Goal: Entertainment & Leisure: Browse casually

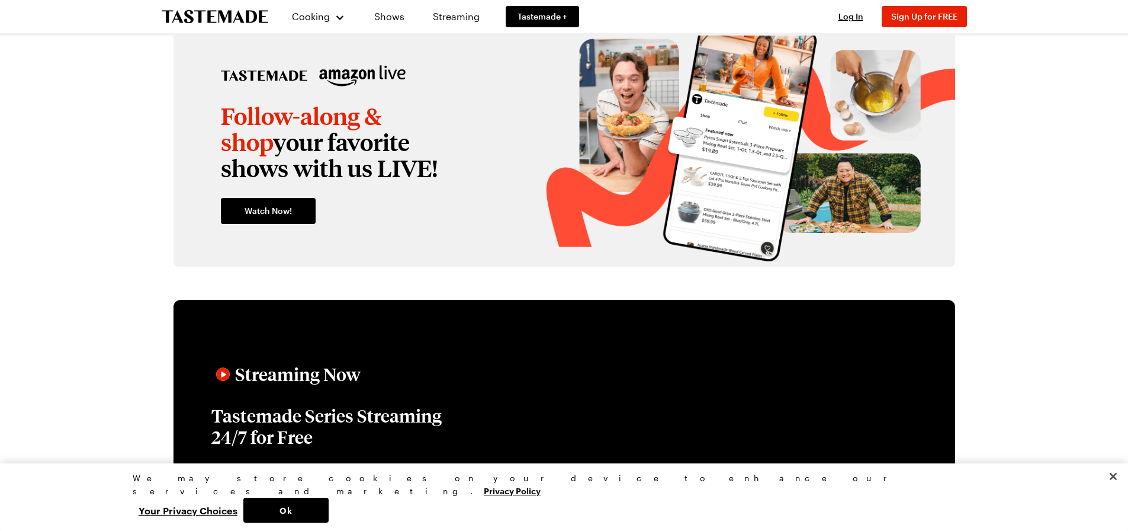
scroll to position [1303, 0]
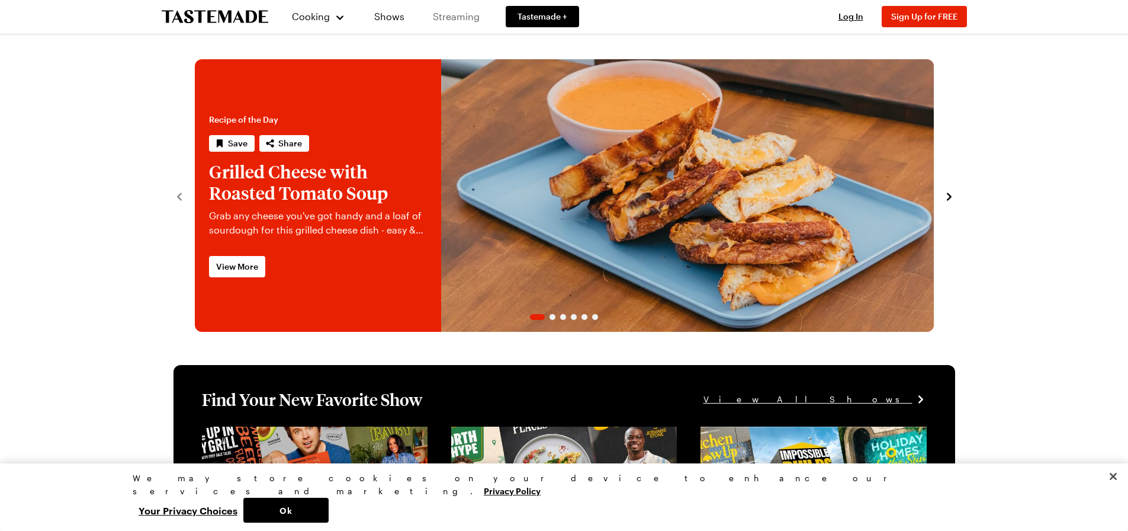
click at [451, 22] on link "Streaming" at bounding box center [456, 16] width 70 height 33
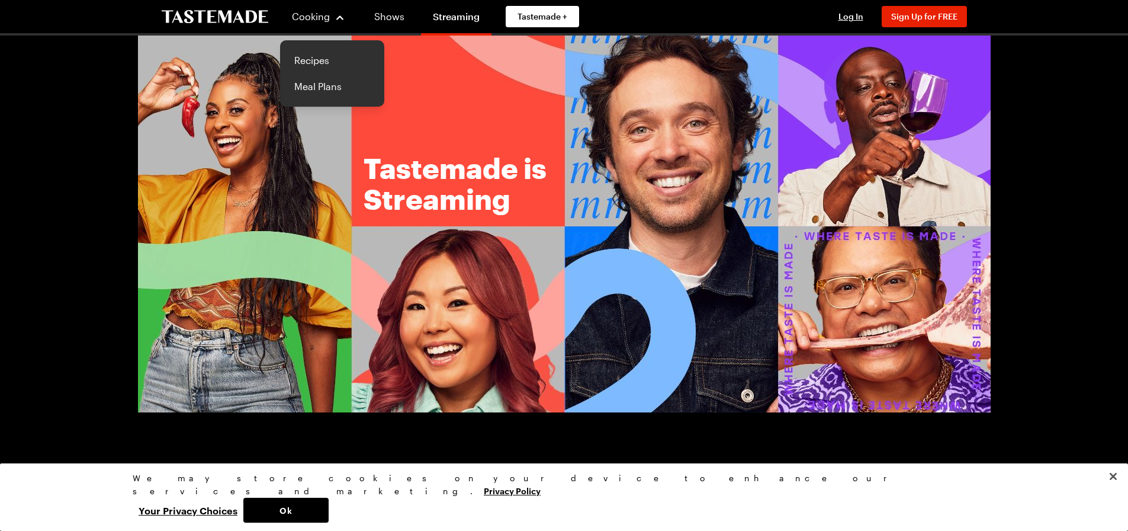
click at [245, 19] on icon "To Tastemade Home Page" at bounding box center [215, 17] width 107 height 14
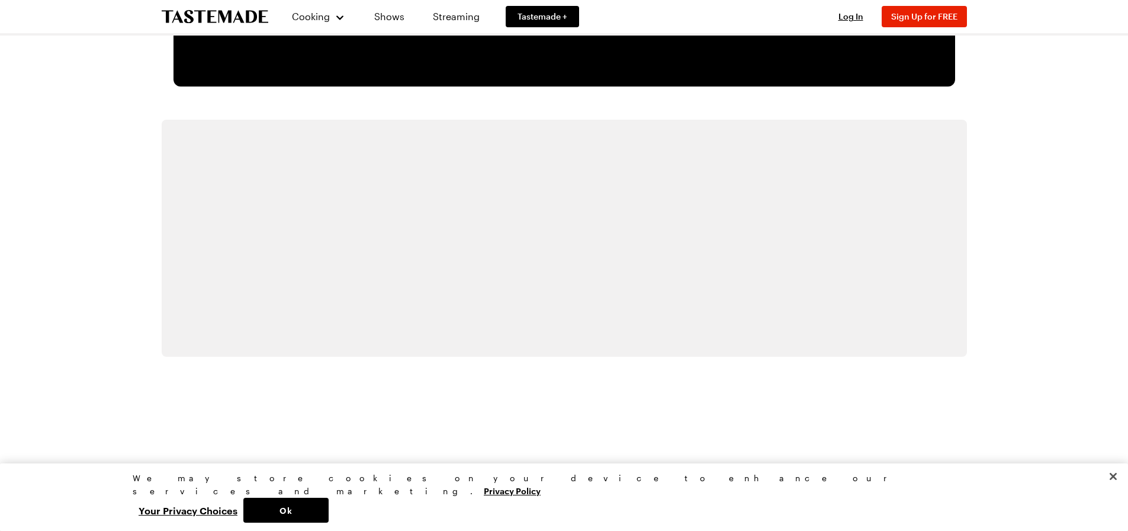
scroll to position [2541, 0]
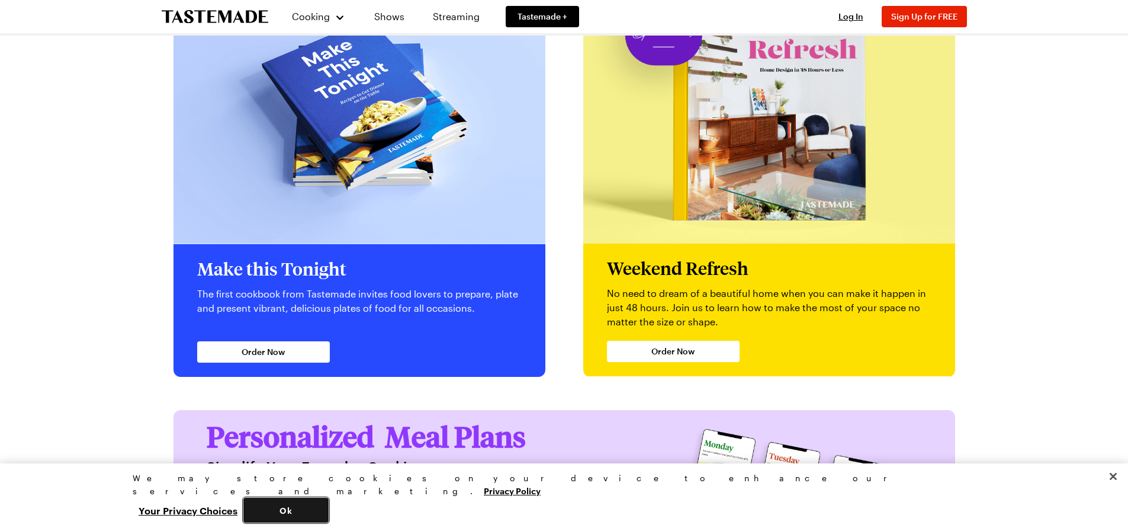
click at [329, 510] on button "Ok" at bounding box center [285, 509] width 85 height 25
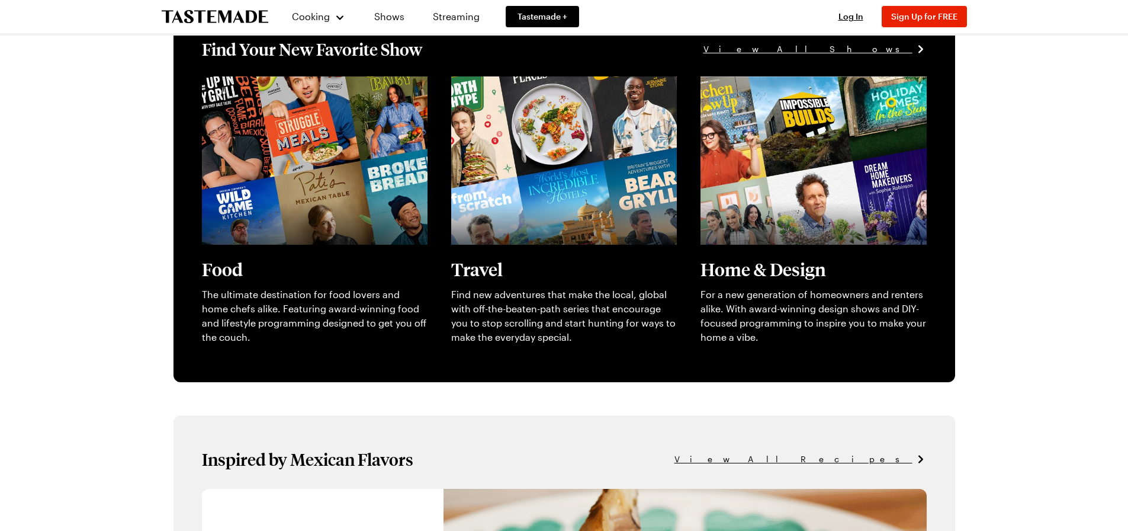
scroll to position [0, 0]
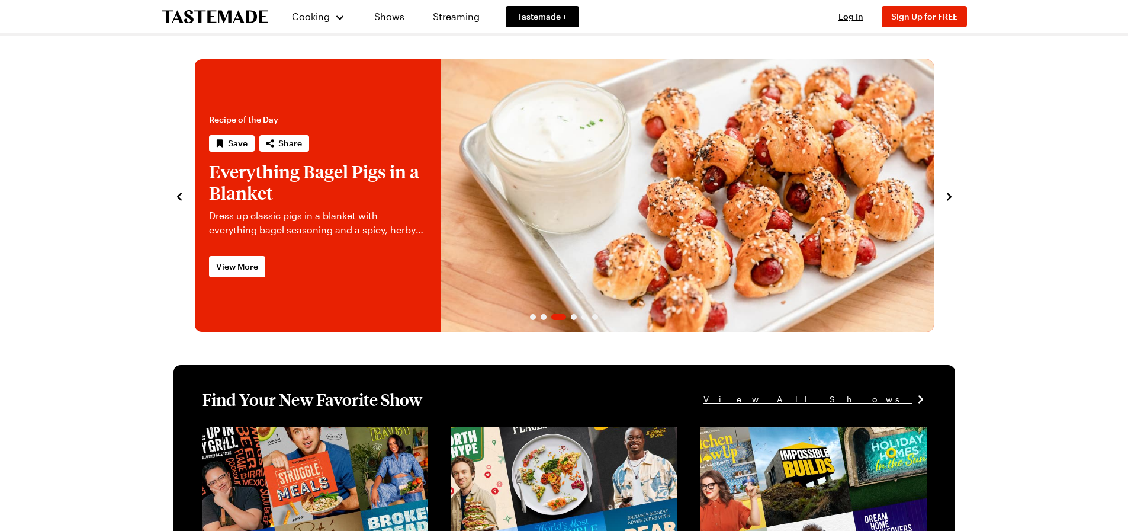
click at [170, 191] on section "Recipe of the Day Save Share Grilled Cheese with Roasted Tomato Soup Grab any c…" at bounding box center [564, 189] width 805 height 284
click at [177, 198] on icon "navigate to previous item" at bounding box center [180, 197] width 12 height 12
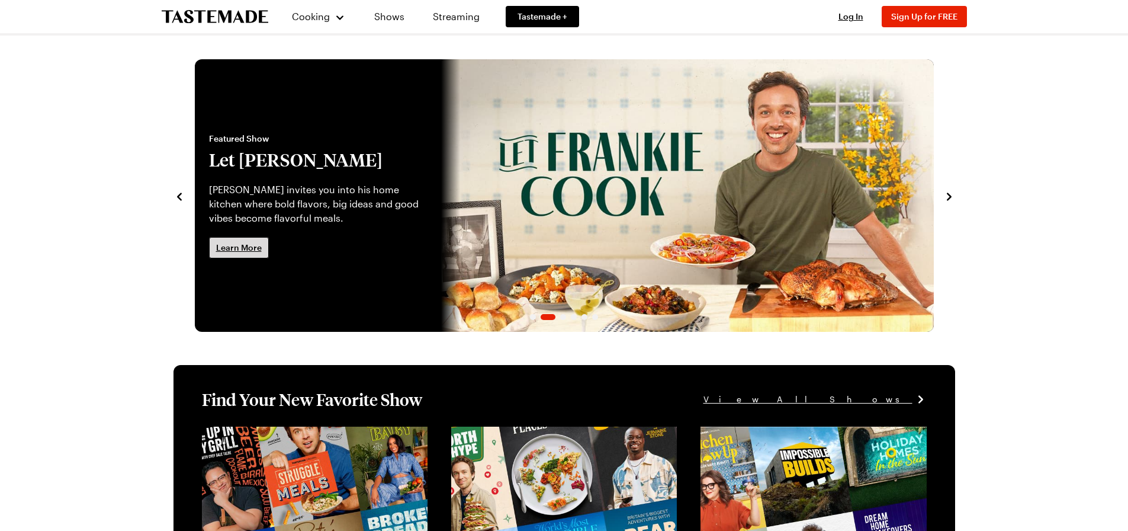
click at [241, 243] on span "Learn More" at bounding box center [239, 248] width 46 height 12
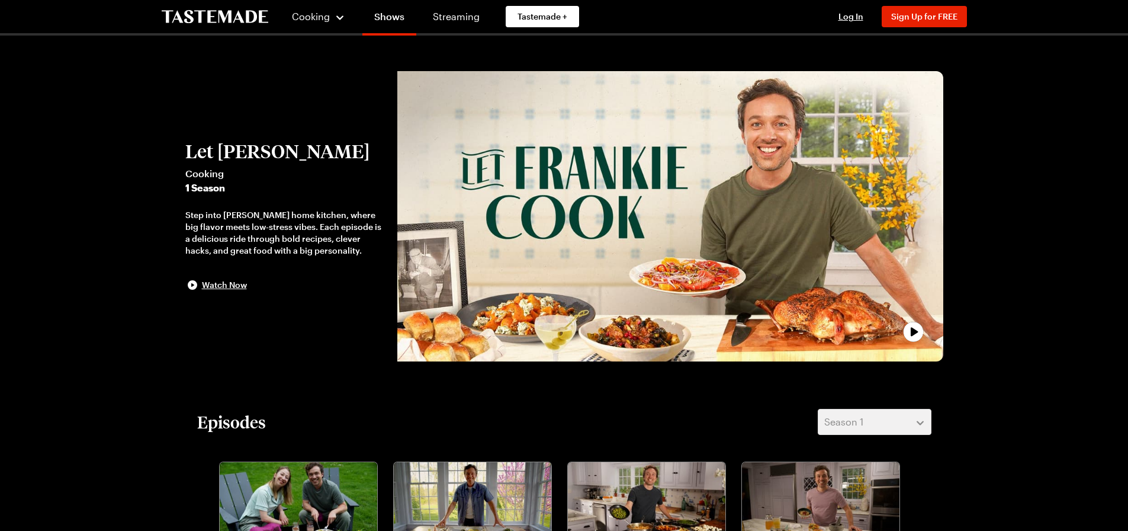
scroll to position [237, 0]
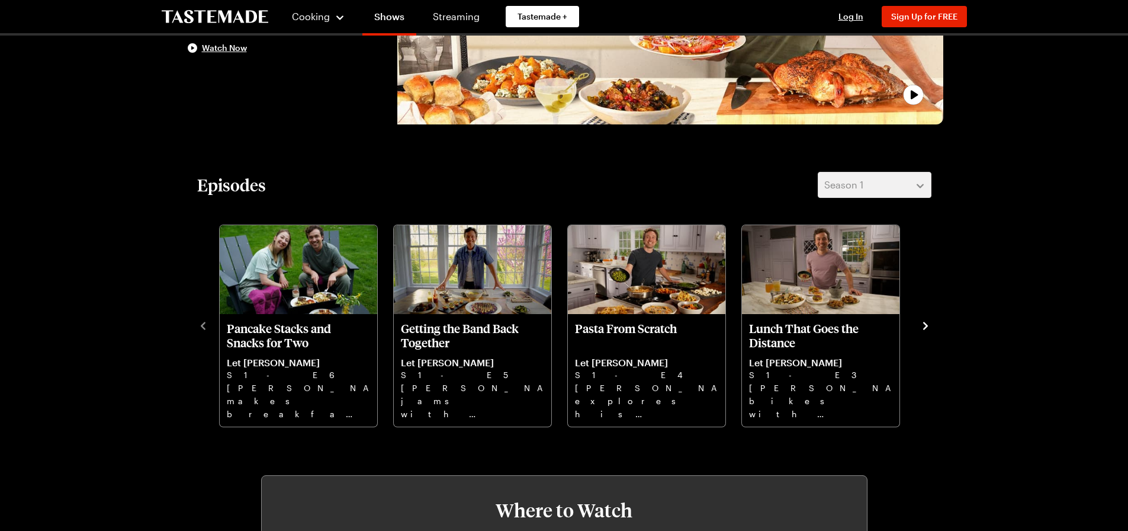
click at [927, 326] on icon "navigate to next item" at bounding box center [926, 326] width 12 height 12
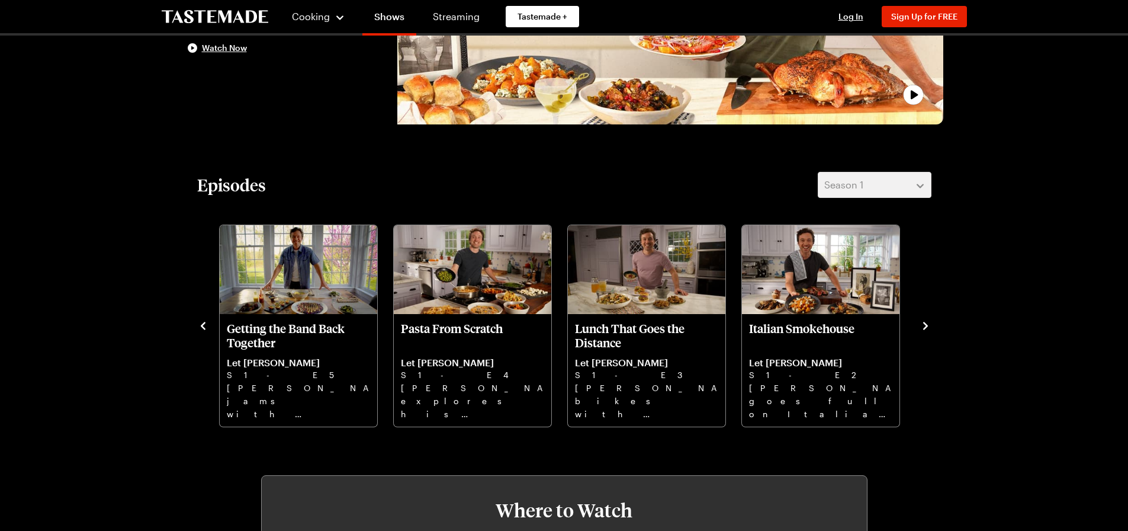
click at [927, 327] on icon "navigate to next item" at bounding box center [926, 326] width 12 height 12
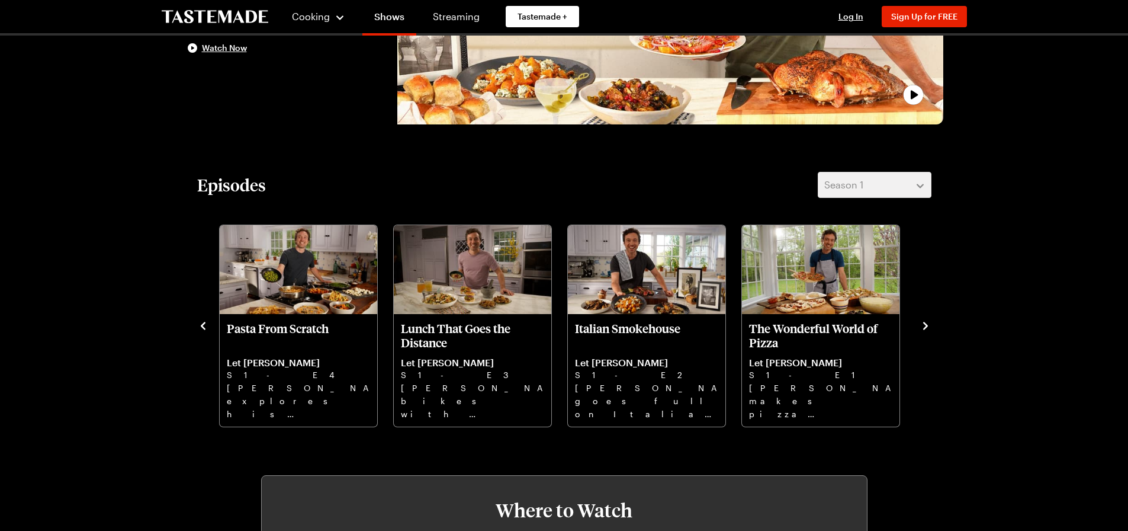
click at [926, 327] on icon "navigate to next item" at bounding box center [925, 326] width 5 height 8
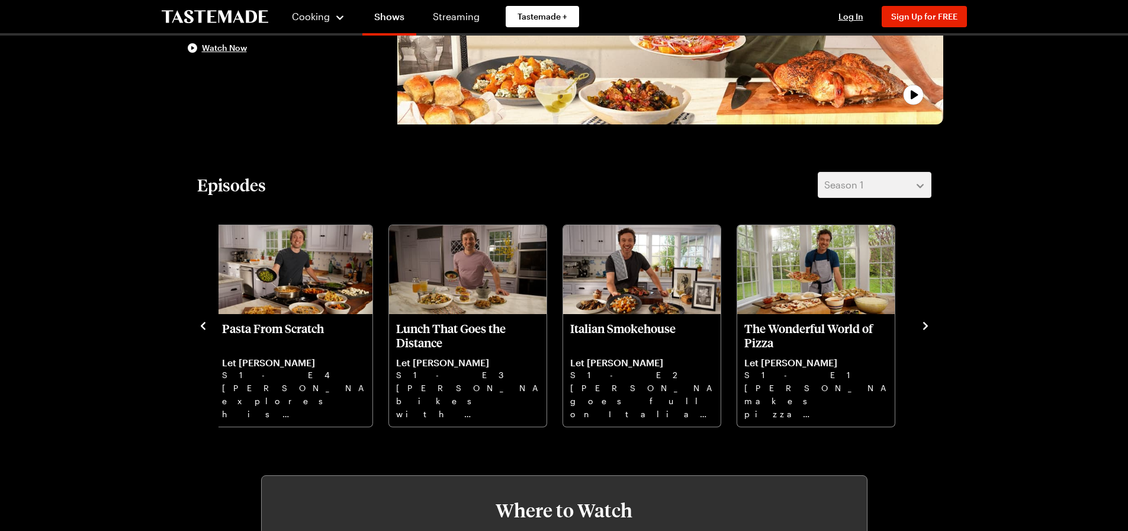
click at [926, 327] on icon "navigate to next item" at bounding box center [925, 326] width 5 height 8
click at [203, 322] on icon "navigate to previous item" at bounding box center [203, 326] width 12 height 12
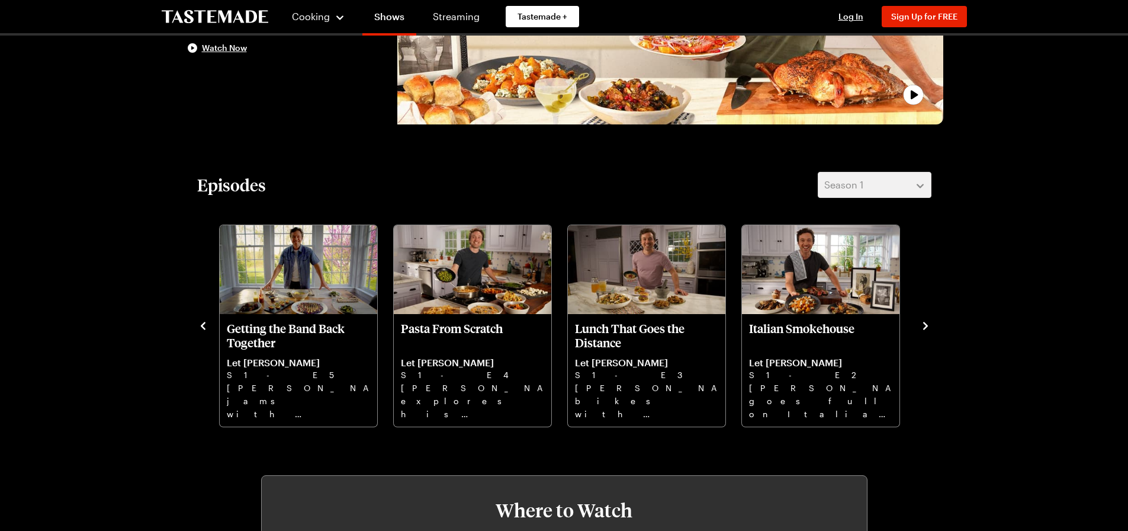
click at [203, 322] on icon "navigate to previous item" at bounding box center [203, 326] width 12 height 12
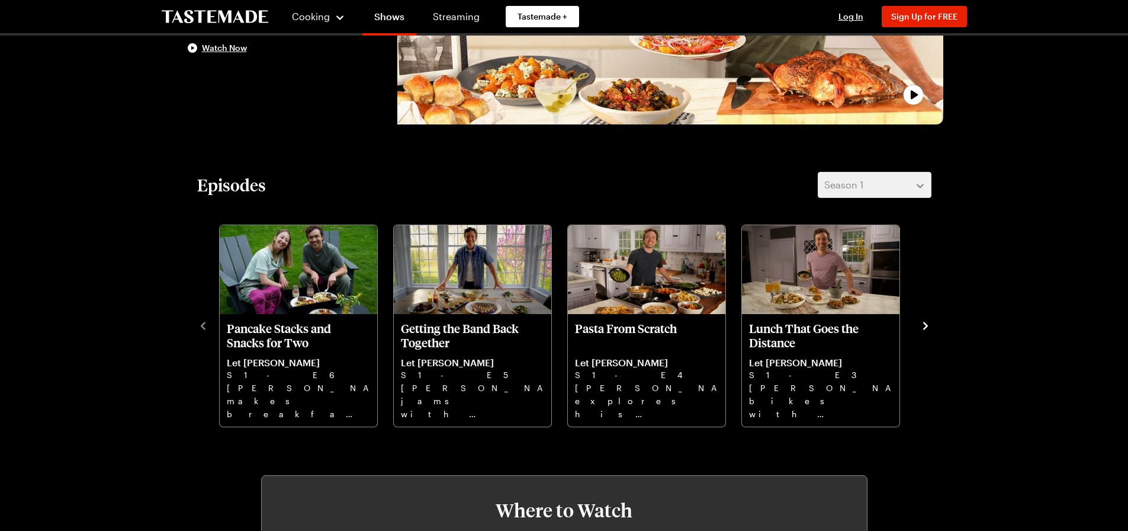
scroll to position [0, 0]
